Goal: Task Accomplishment & Management: Manage account settings

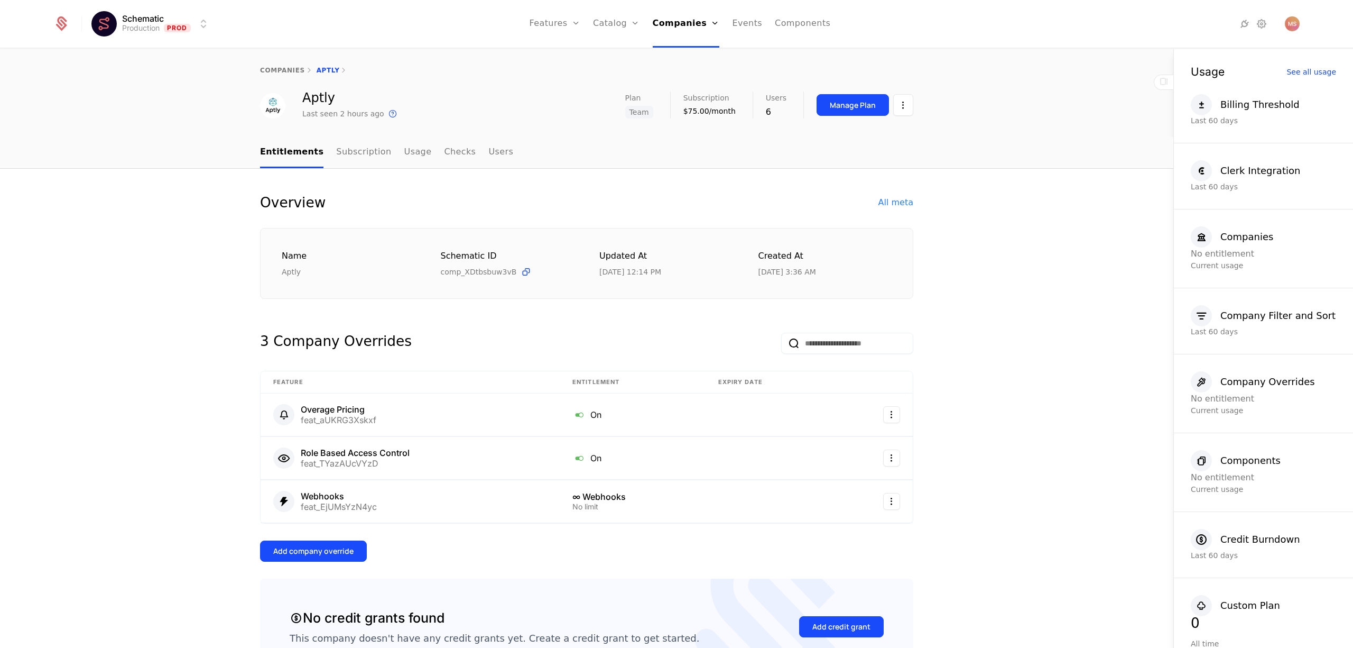
click at [850, 101] on div "Manage Plan" at bounding box center [853, 105] width 46 height 11
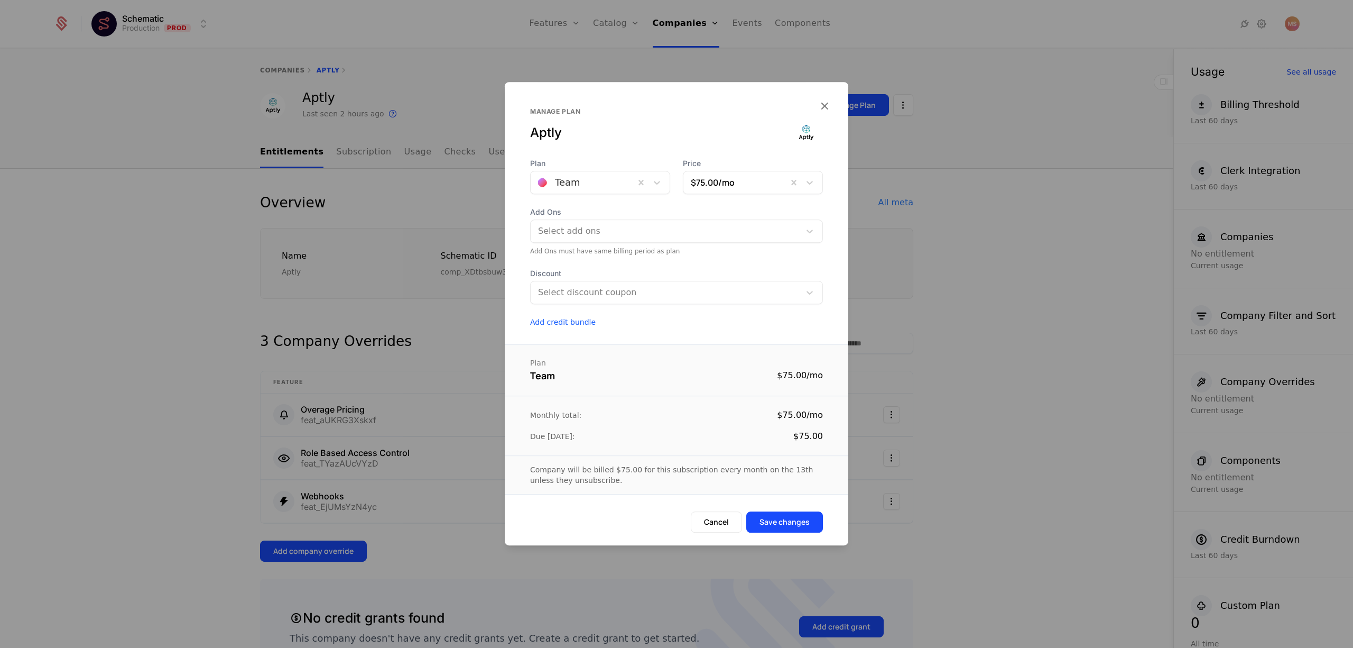
click at [616, 179] on div at bounding box center [582, 182] width 89 height 15
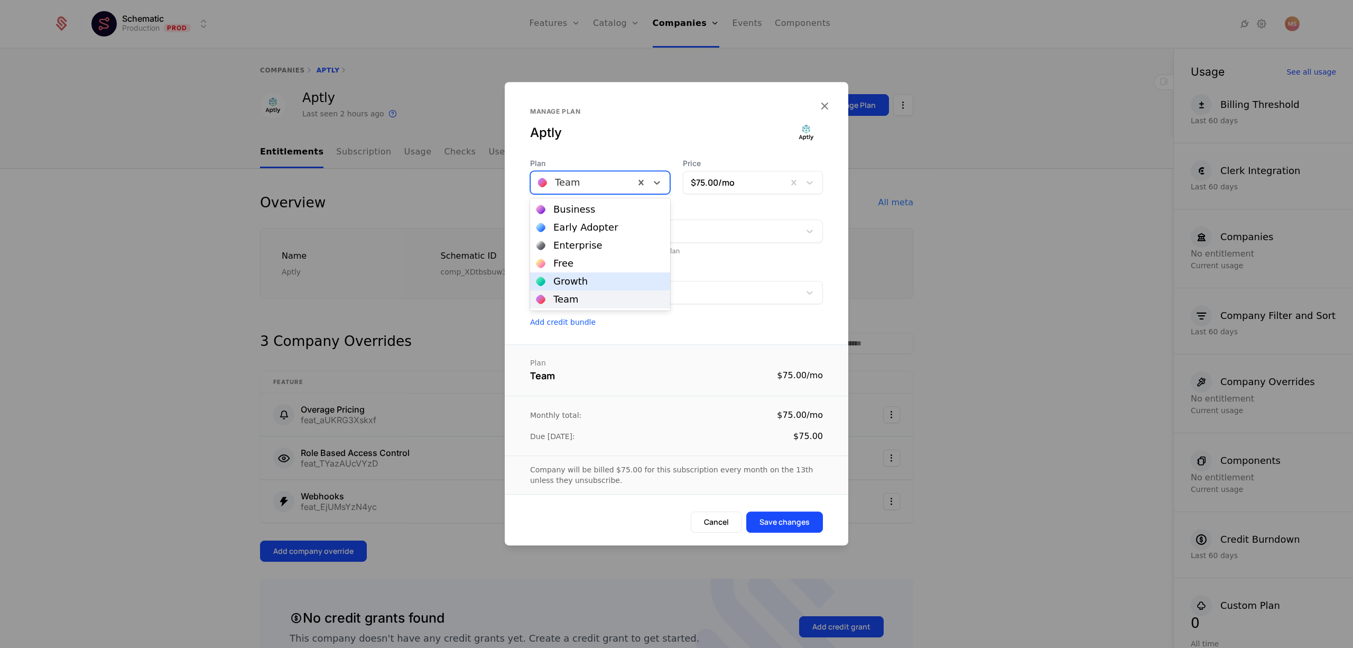
click at [602, 275] on div "Growth" at bounding box center [600, 281] width 140 height 18
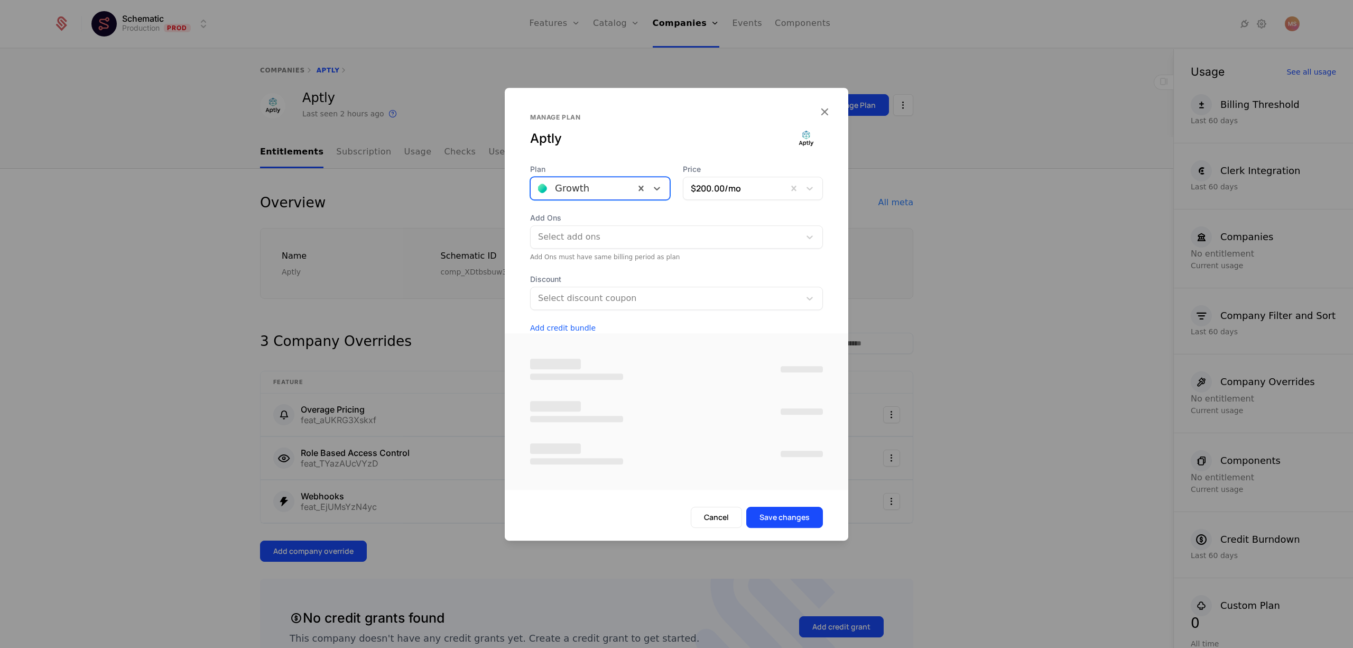
click at [601, 229] on div at bounding box center [665, 236] width 257 height 15
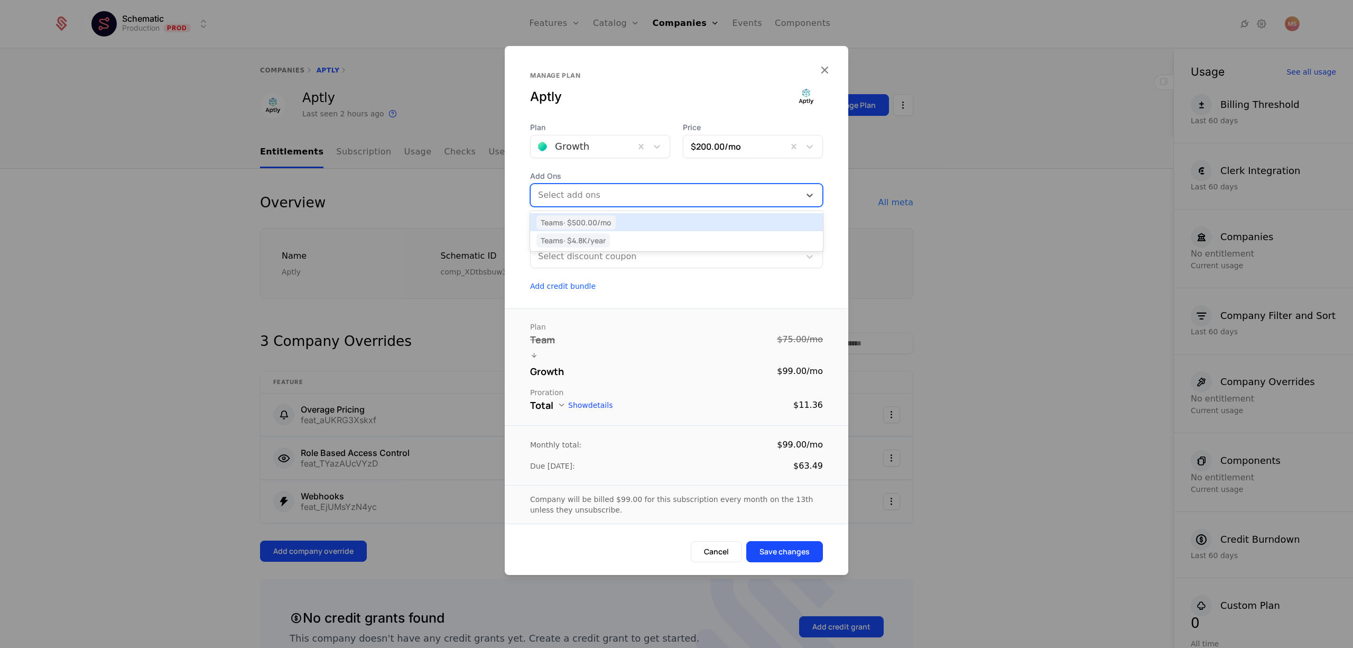
click at [616, 164] on div "Plan Growth Price $200.00 /mo Add Ons [object Object], 1 of 2. 2 results availa…" at bounding box center [677, 206] width 344 height 169
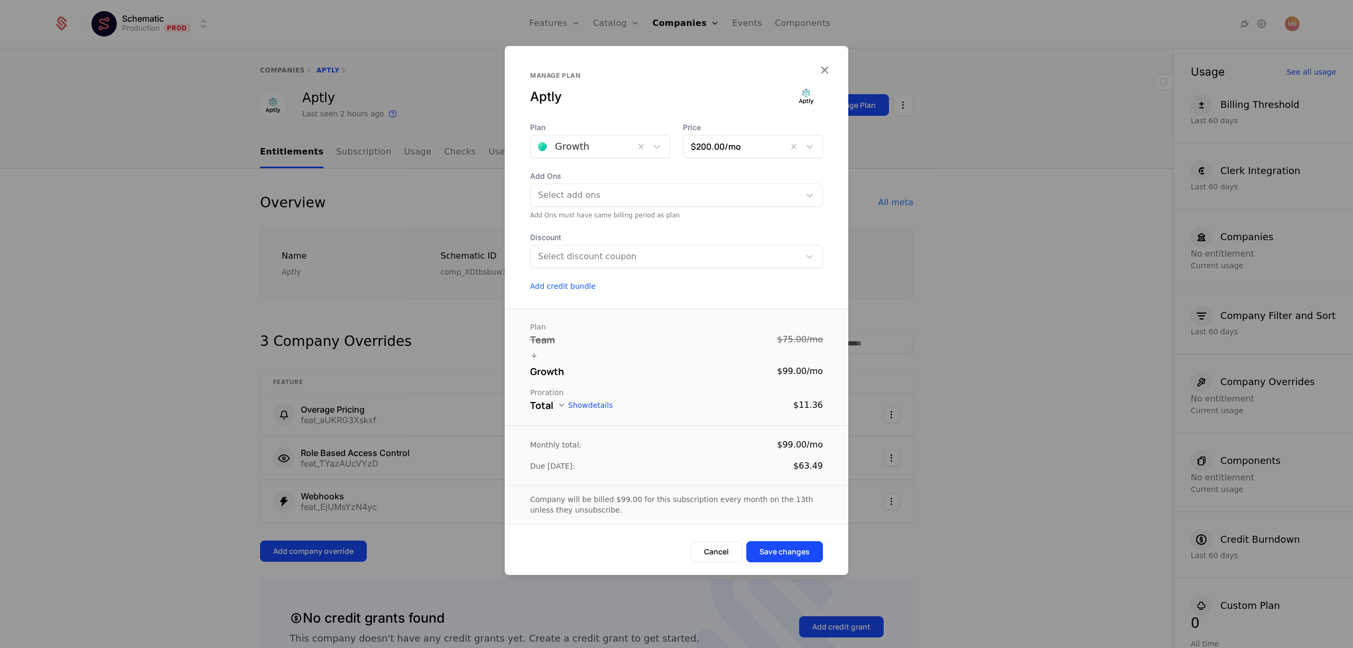
click at [605, 146] on div at bounding box center [582, 146] width 89 height 15
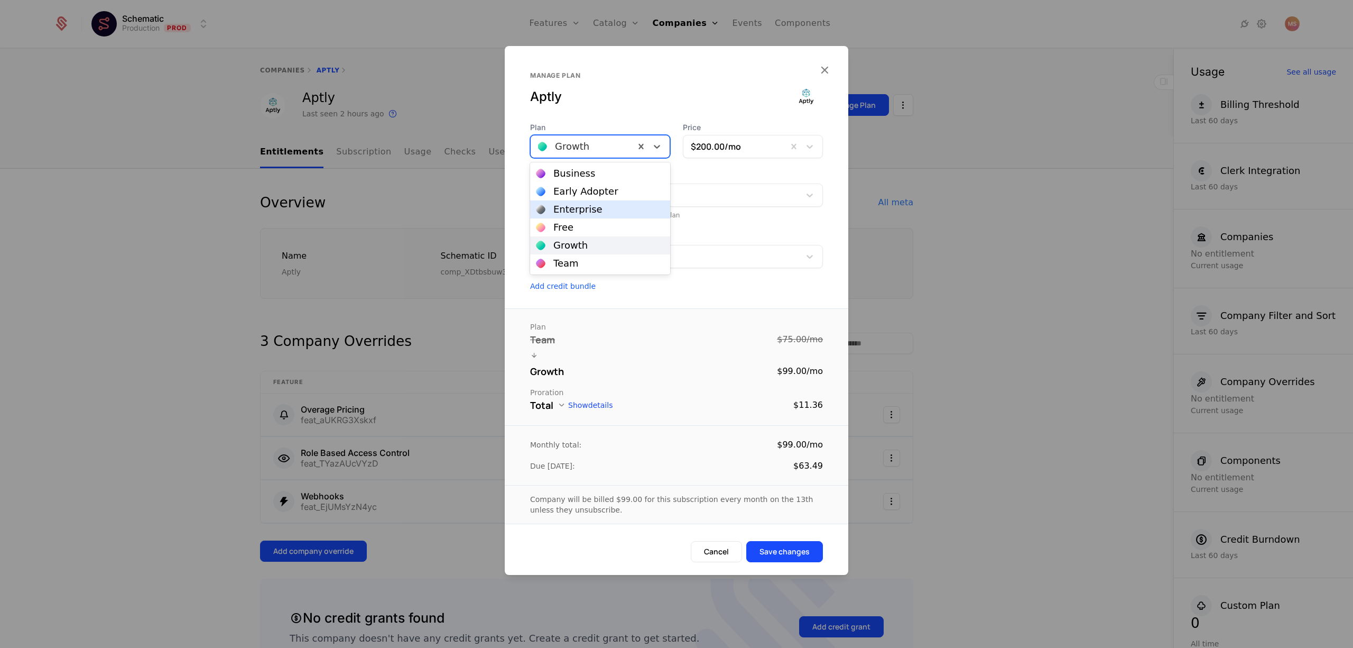
click at [599, 206] on div "Enterprise" at bounding box center [600, 210] width 127 height 10
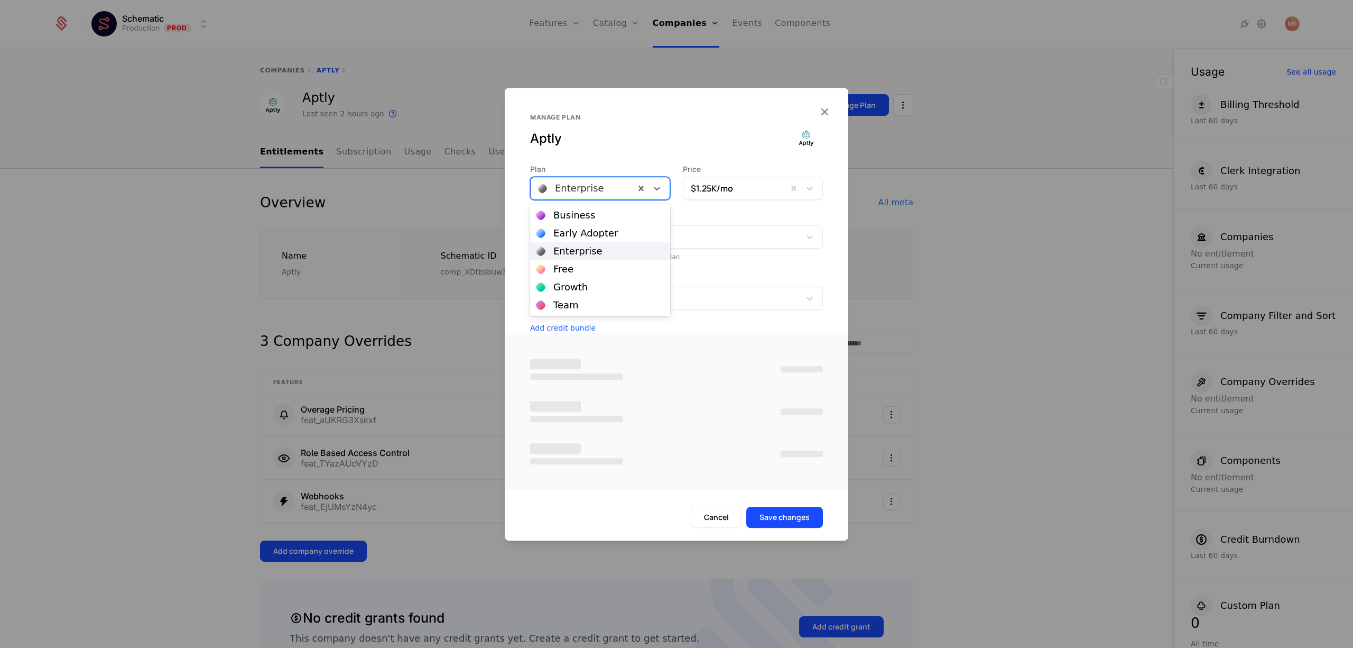
click at [603, 188] on div at bounding box center [582, 188] width 89 height 15
click at [593, 264] on div "Free" at bounding box center [600, 269] width 127 height 10
click at [602, 190] on div at bounding box center [582, 188] width 89 height 15
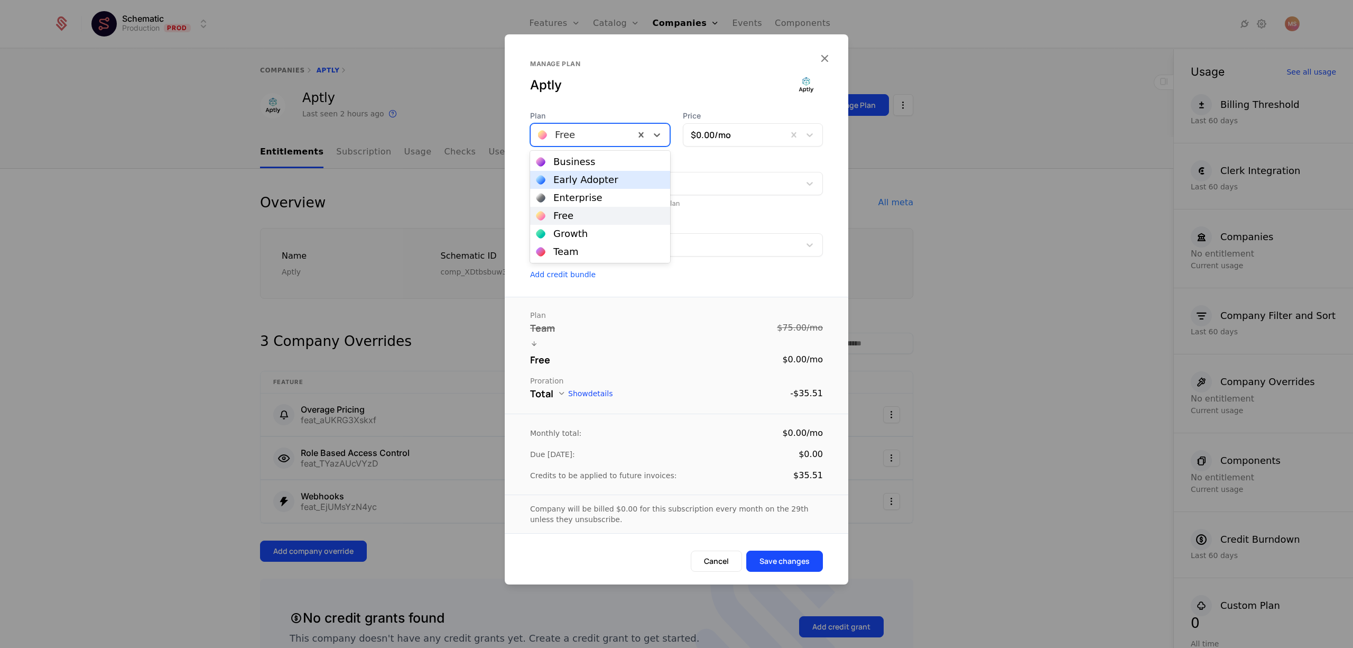
click at [599, 185] on div "Early Adopter" at bounding box center [600, 180] width 140 height 18
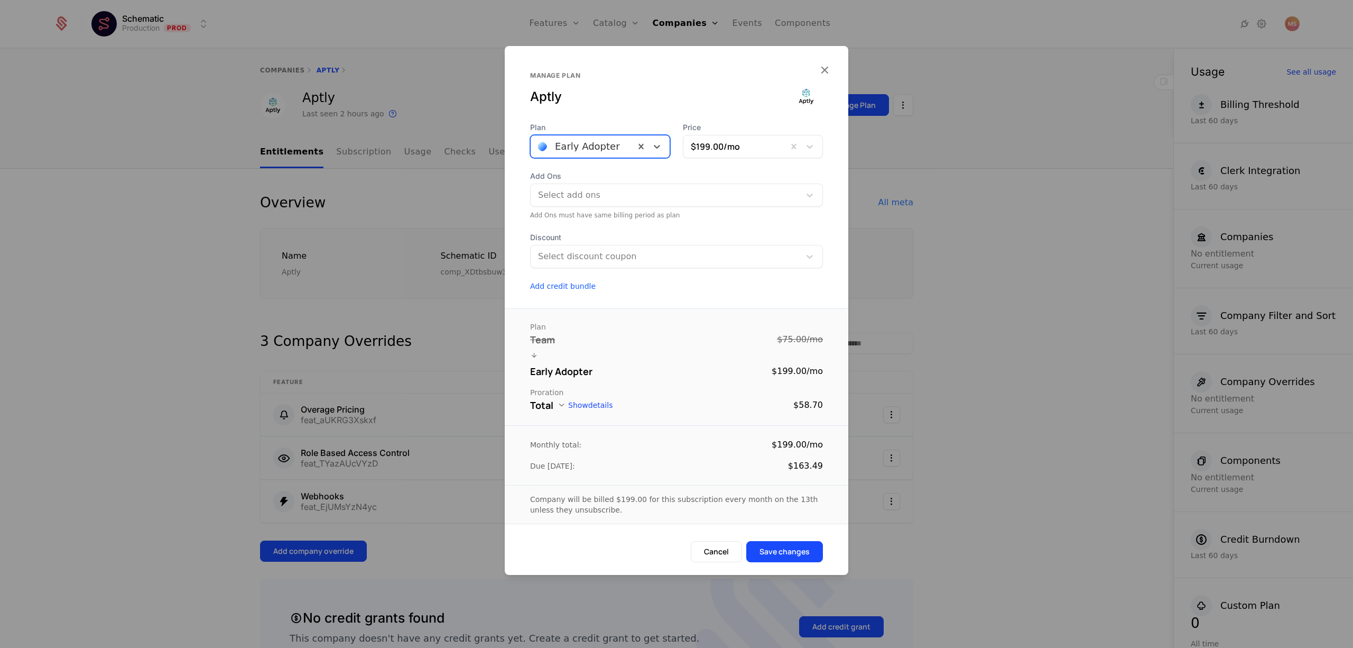
click at [612, 147] on div at bounding box center [582, 146] width 89 height 15
click at [605, 171] on div "Business" at bounding box center [600, 174] width 127 height 10
click at [825, 70] on icon "button" at bounding box center [825, 70] width 14 height 14
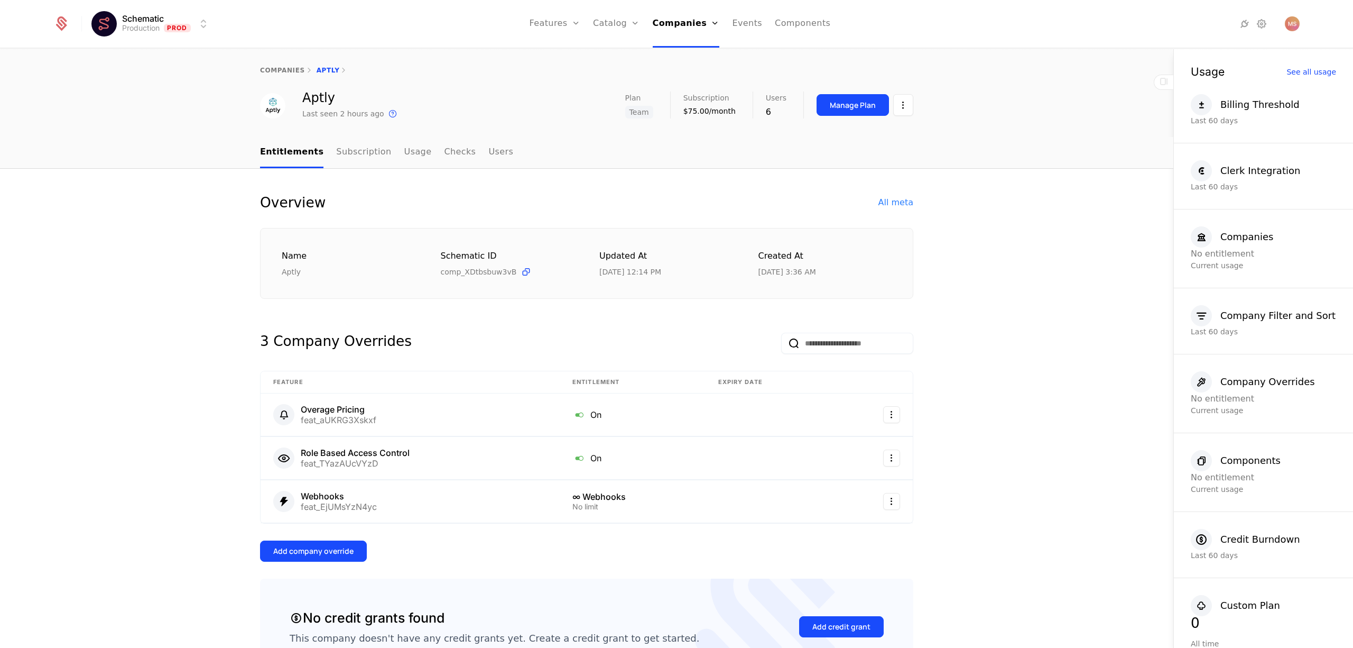
click at [852, 110] on div "Manage Plan" at bounding box center [853, 105] width 46 height 11
